Goal: Transaction & Acquisition: Purchase product/service

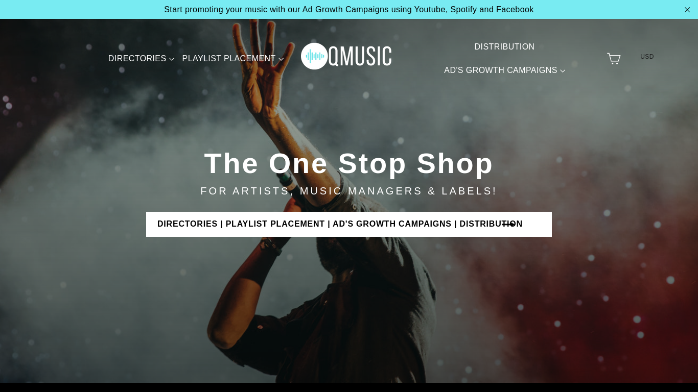
click at [381, 225] on link "DIRECTORIES | PLAYLIST PLACEMENT | AD'S GROWTH CAMPAIGNS | DISTRIBUTION" at bounding box center [349, 224] width 406 height 25
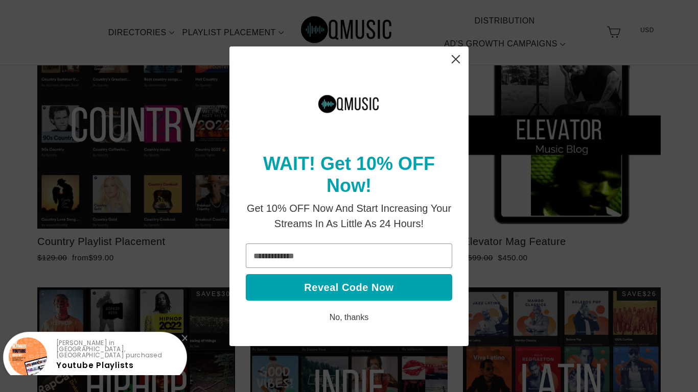
click at [455, 63] on icon "Close" at bounding box center [456, 59] width 8 height 8
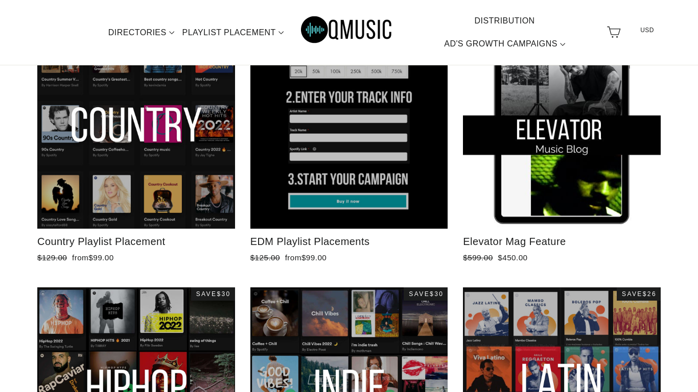
click at [390, 144] on div at bounding box center [349, 130] width 199 height 199
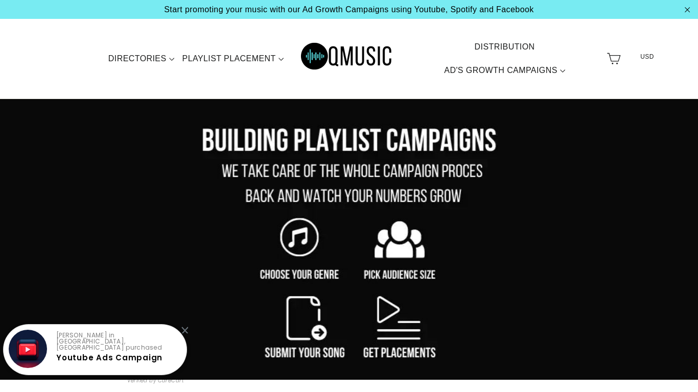
click at [87, 366] on div "Cameron H. in Fort Worth, United States purchased Youtube Ads Campaign" at bounding box center [118, 356] width 125 height 46
click at [89, 360] on div "Cameron H. in Fort Worth, United States purchased Youtube Ads Campaign" at bounding box center [118, 356] width 125 height 46
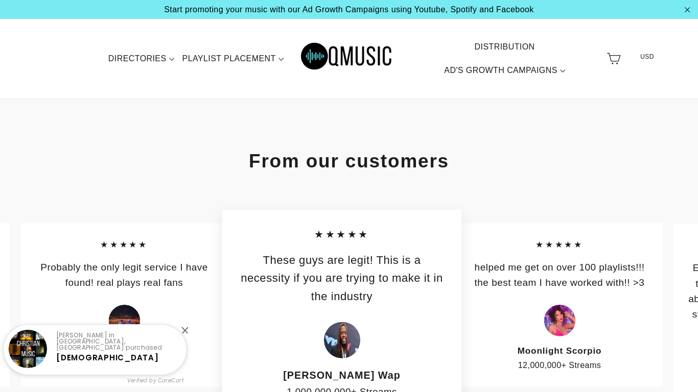
click at [525, 290] on p "helped me get on over 100 playlists!!! the best team I have worked with!! >3" at bounding box center [559, 274] width 178 height 31
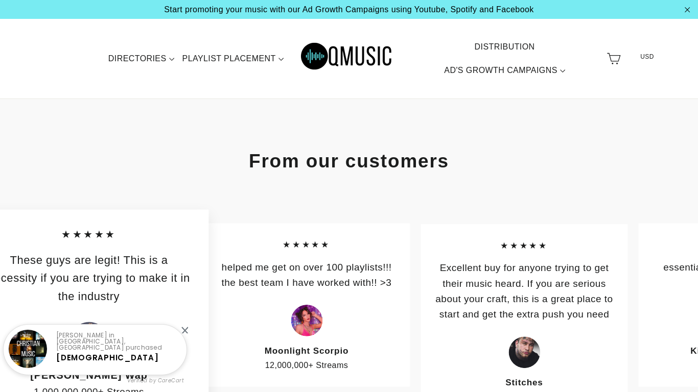
drag, startPoint x: 554, startPoint y: 324, endPoint x: 257, endPoint y: 366, distance: 300.2
click at [257, 366] on div "Moonlight Scorpio 12,000,000+ Streams" at bounding box center [307, 337] width 178 height 67
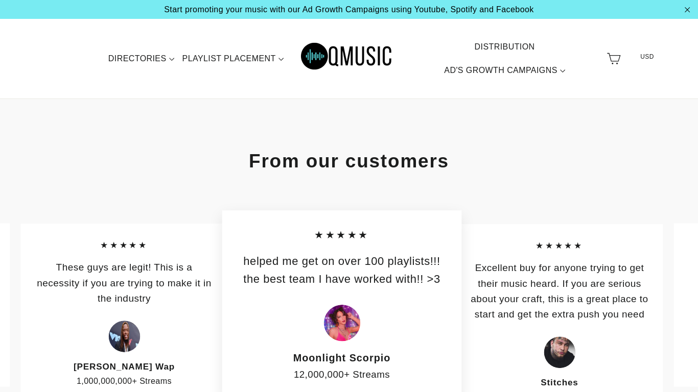
click at [546, 346] on blockquote "★★★★★ Excellent buy for anyone trying to get their music heard. If you are seri…" at bounding box center [559, 321] width 207 height 195
